Goal: Information Seeking & Learning: Learn about a topic

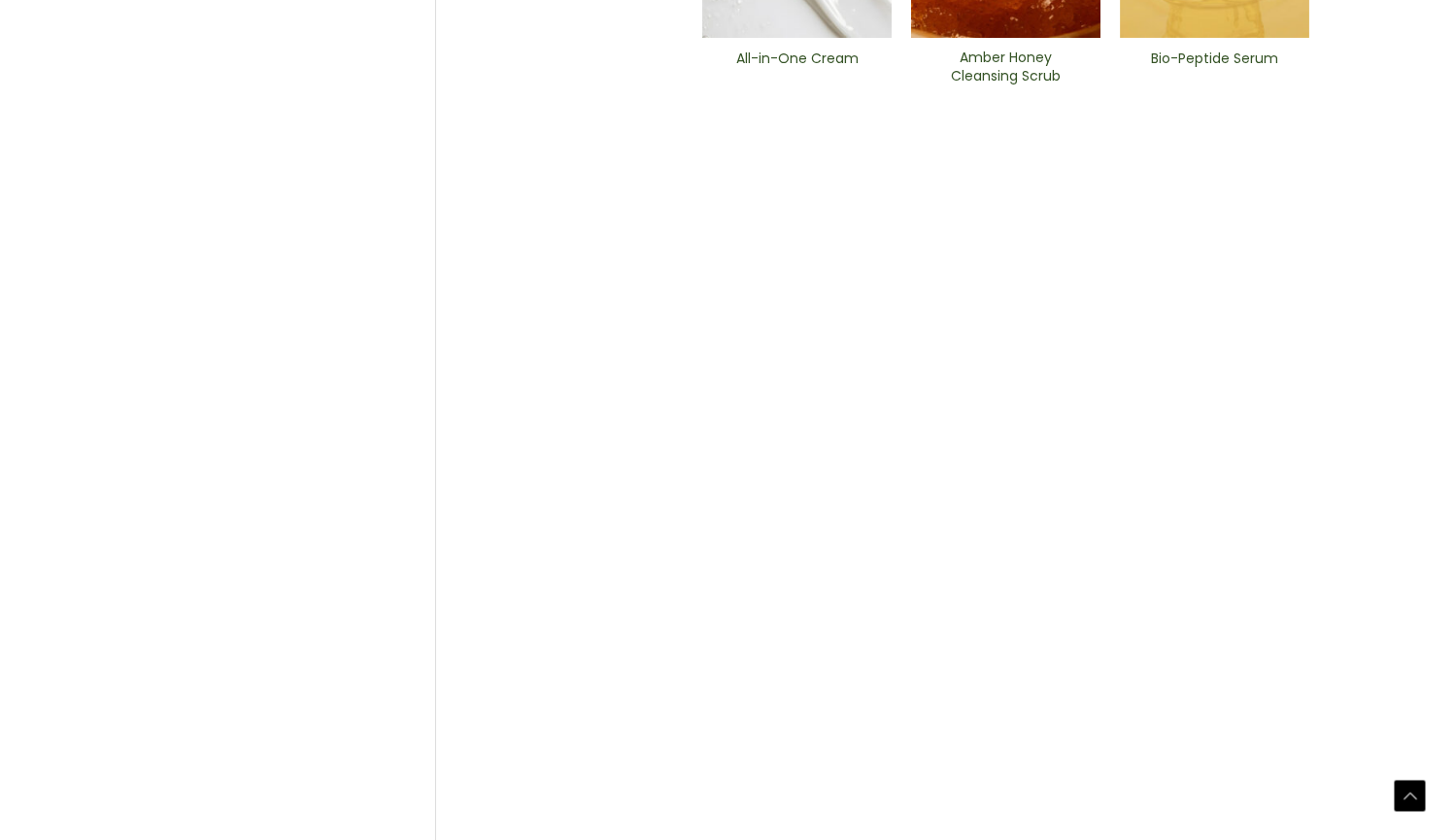
scroll to position [953, 0]
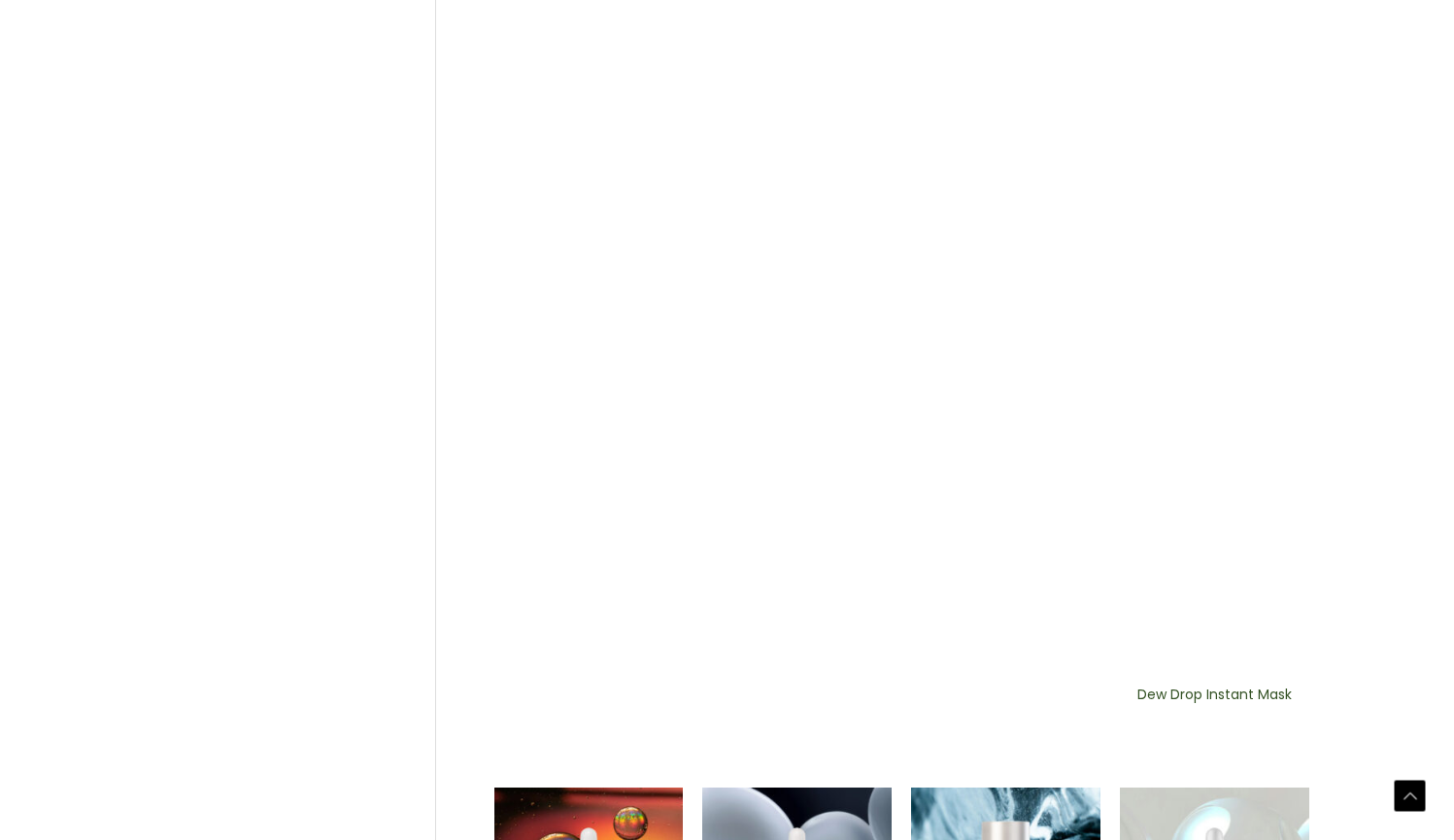
scroll to position [1079, 0]
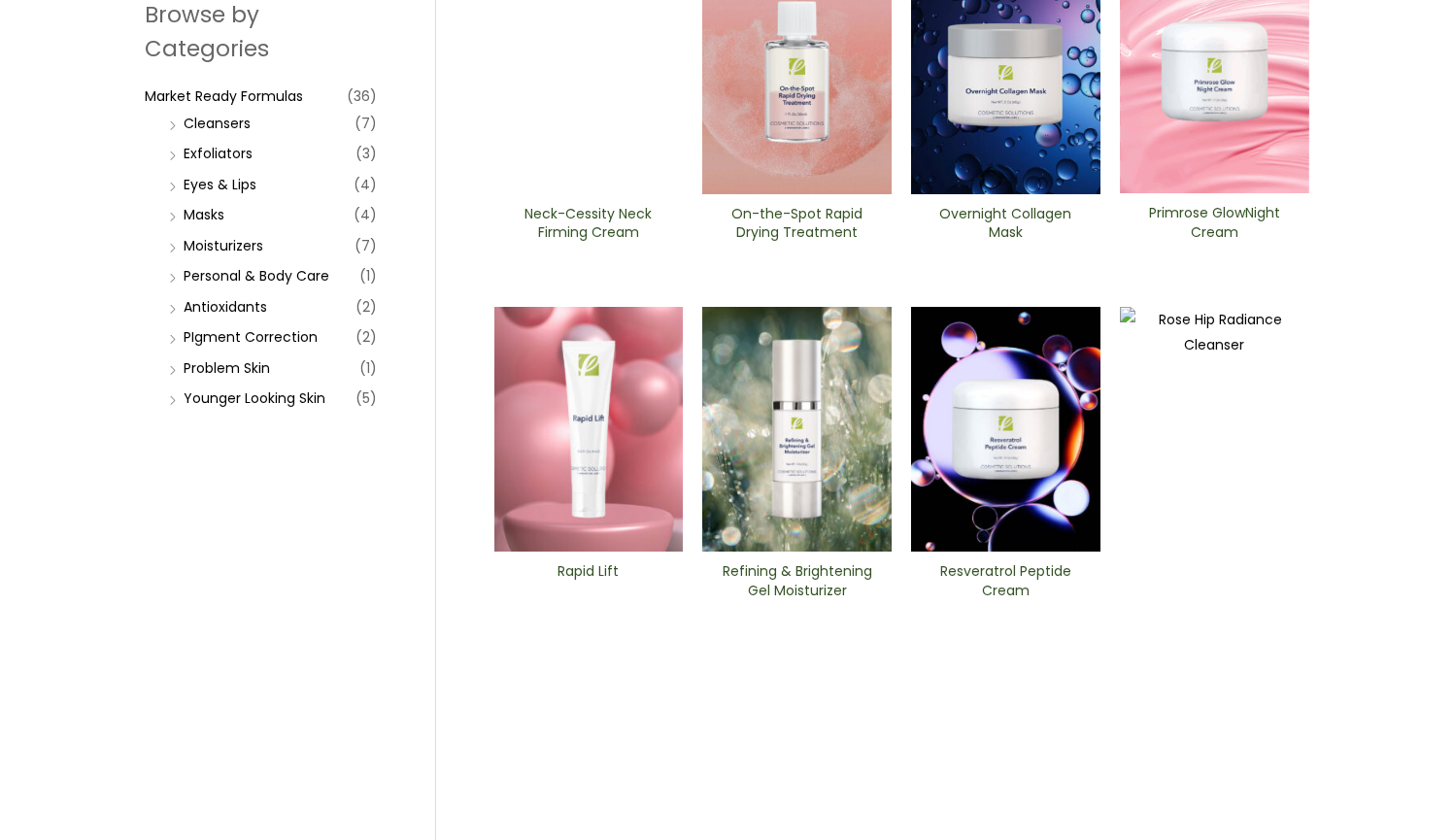
scroll to position [402, 0]
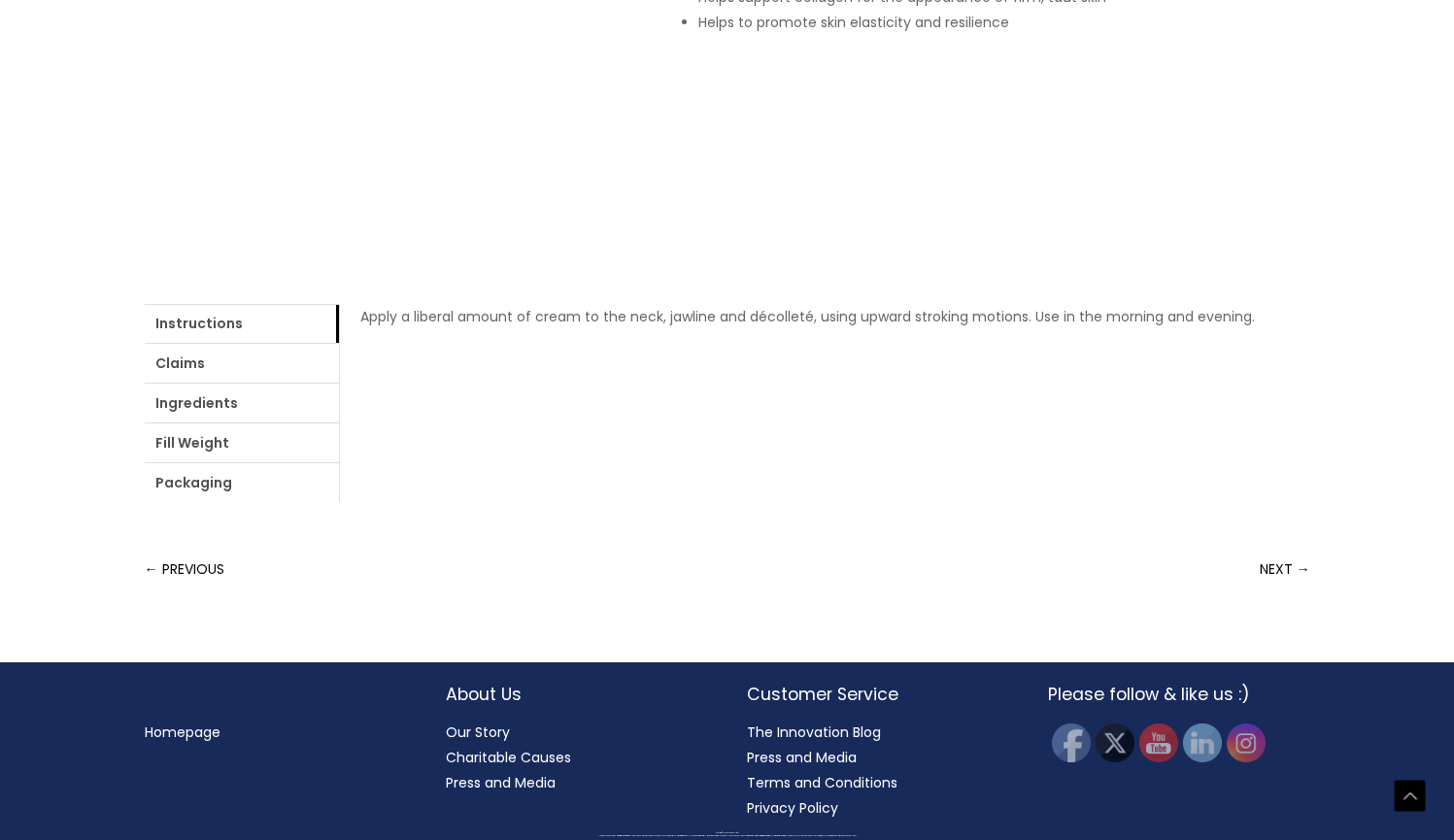
scroll to position [915, 0]
click at [339, 463] on link "Packaging" at bounding box center [242, 483] width 194 height 39
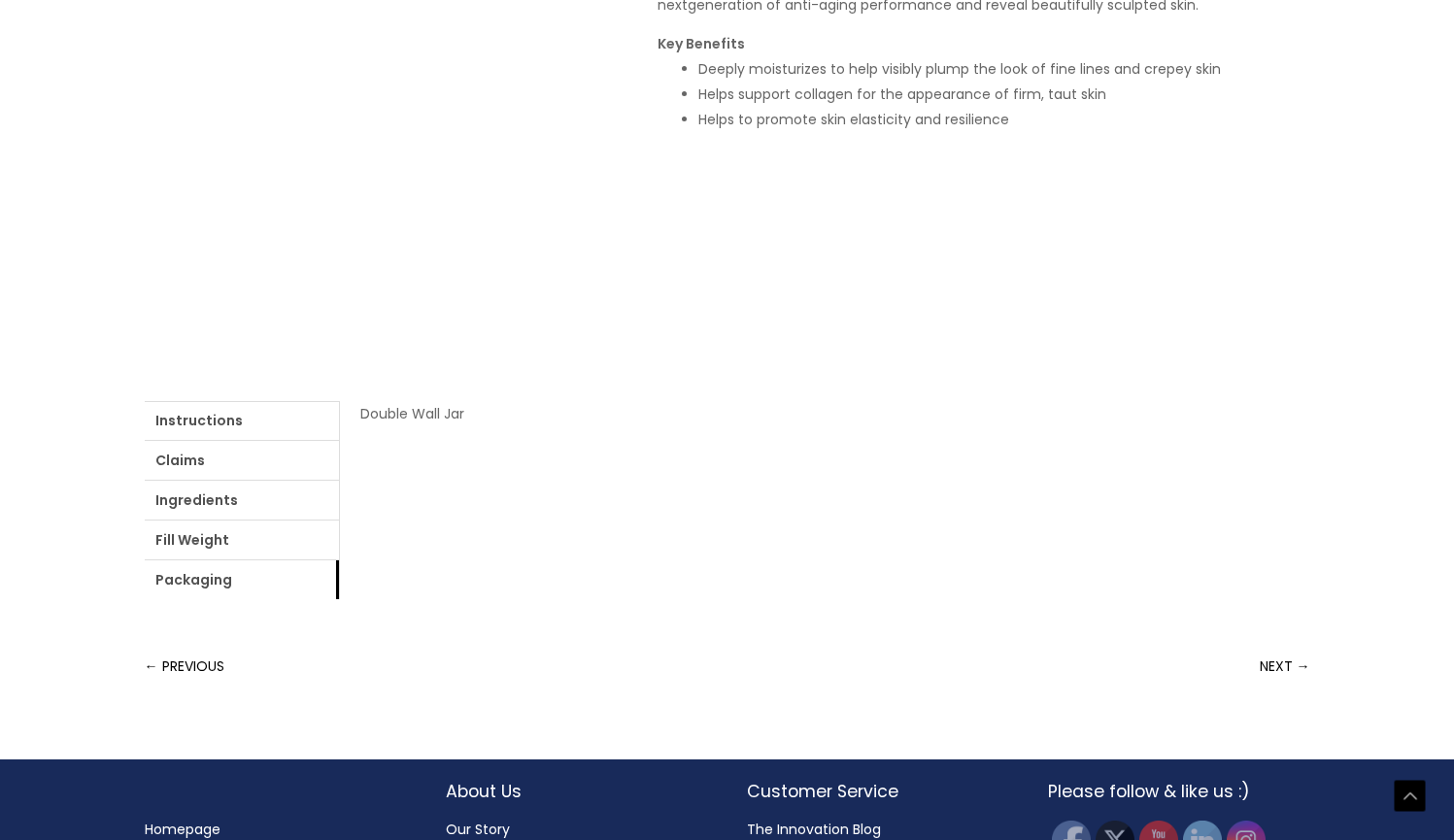
scroll to position [104, 0]
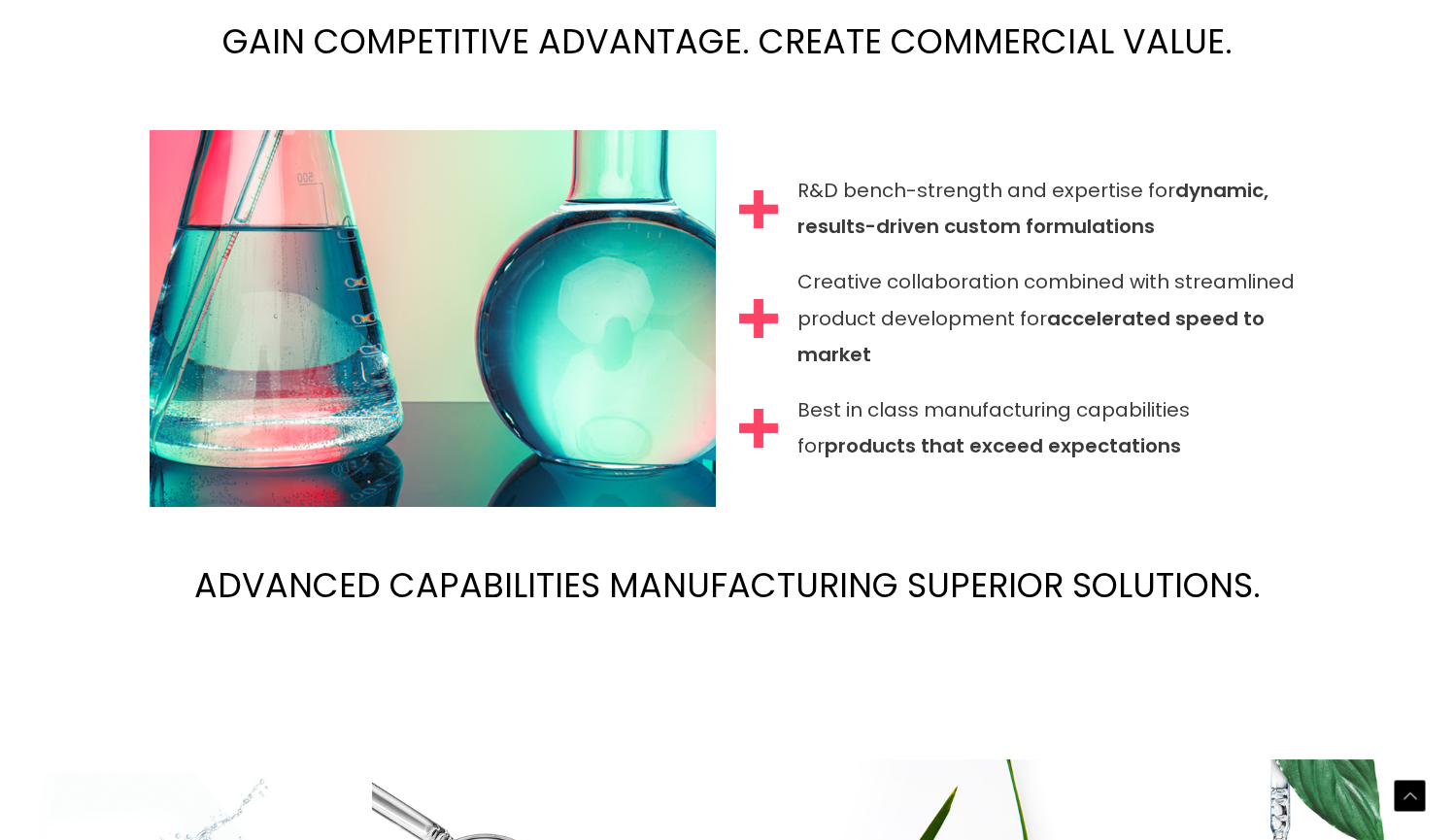
scroll to position [1487, 0]
